Goal: Find specific page/section: Find specific page/section

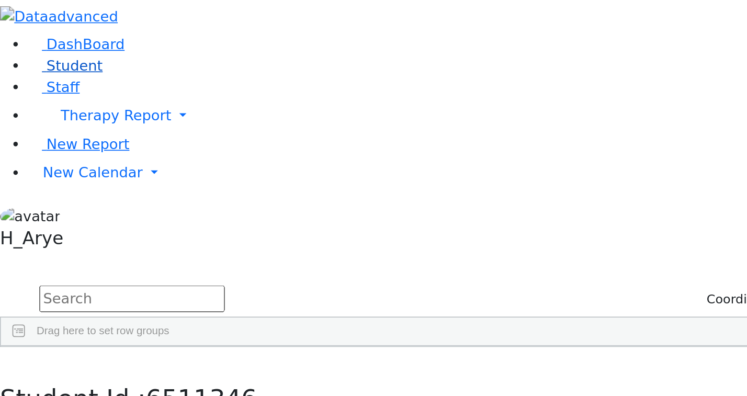
click at [60, 43] on link "Student" at bounding box center [38, 38] width 43 height 10
click at [132, 167] on input "text" at bounding box center [77, 175] width 109 height 16
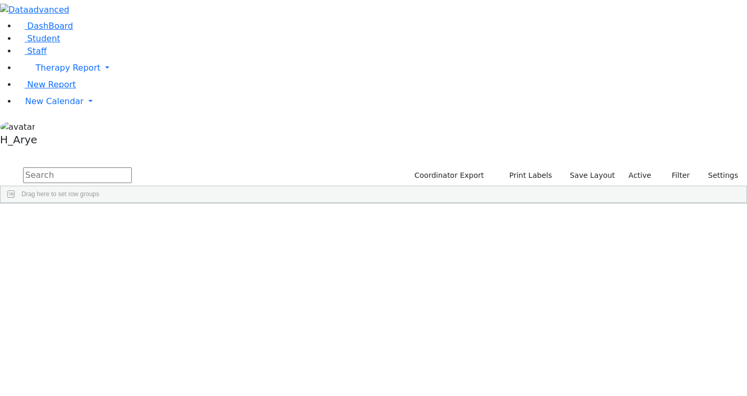
click at [132, 167] on input "text" at bounding box center [77, 175] width 109 height 16
type input "s"
type input "m"
type input "shim hers"
click at [187, 220] on div "ג" at bounding box center [168, 227] width 38 height 15
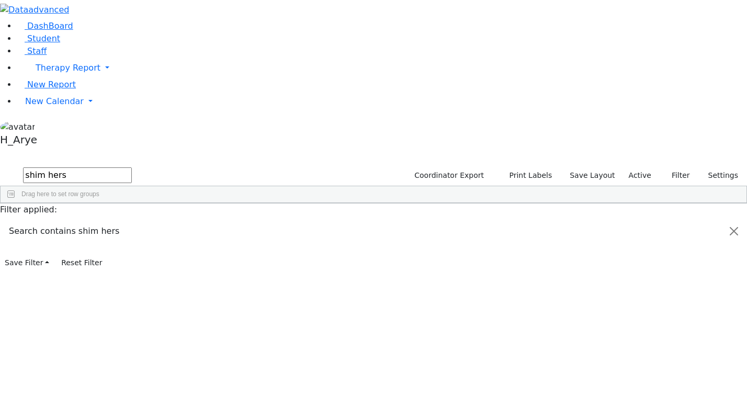
click at [187, 220] on div "ג" at bounding box center [168, 227] width 38 height 15
